Goal: Task Accomplishment & Management: Use online tool/utility

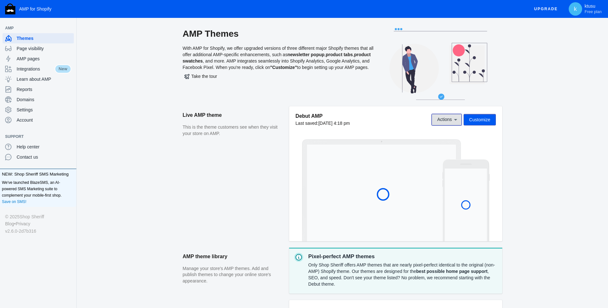
click at [450, 119] on span "Actions" at bounding box center [444, 119] width 15 height 5
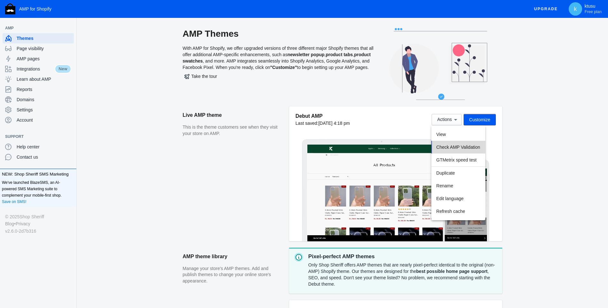
click at [447, 145] on span "Check AMP Validation" at bounding box center [458, 147] width 44 height 5
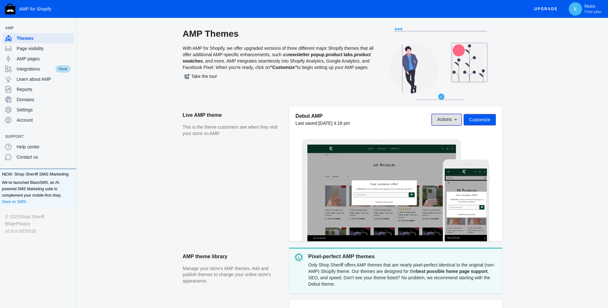
click at [457, 125] on button "Actions" at bounding box center [447, 120] width 30 height 12
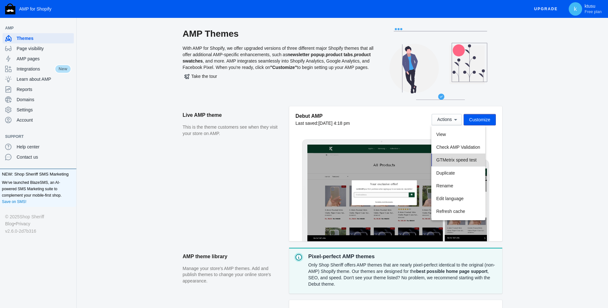
click at [465, 162] on span "GTMetrix speed test" at bounding box center [456, 160] width 40 height 5
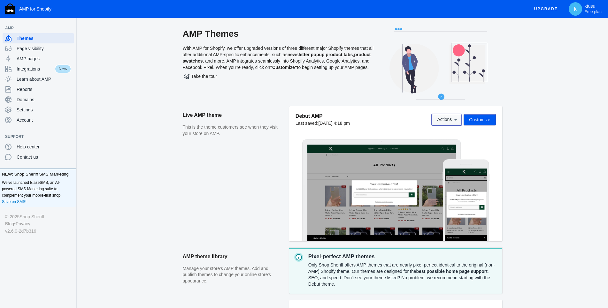
click at [457, 120] on icon at bounding box center [455, 120] width 6 height 6
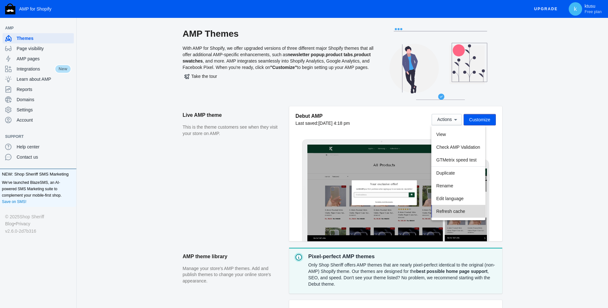
click at [463, 209] on span "Refresh cache" at bounding box center [450, 211] width 29 height 5
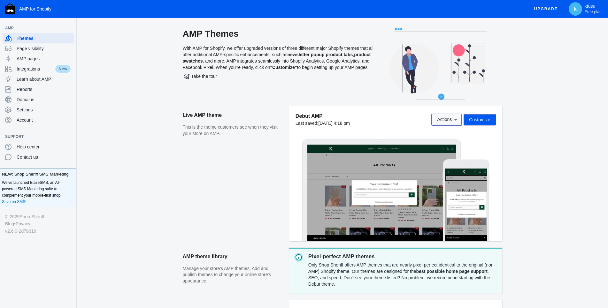
click at [457, 121] on icon at bounding box center [455, 120] width 6 height 6
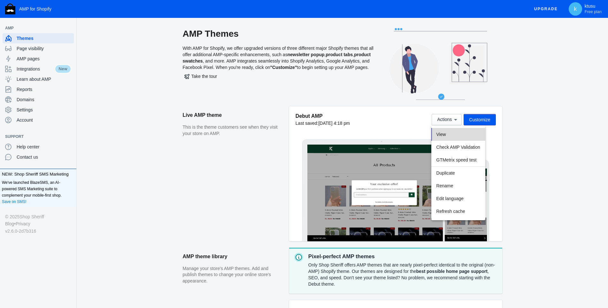
click at [446, 134] on span "View" at bounding box center [441, 134] width 10 height 5
